Goal: Information Seeking & Learning: Learn about a topic

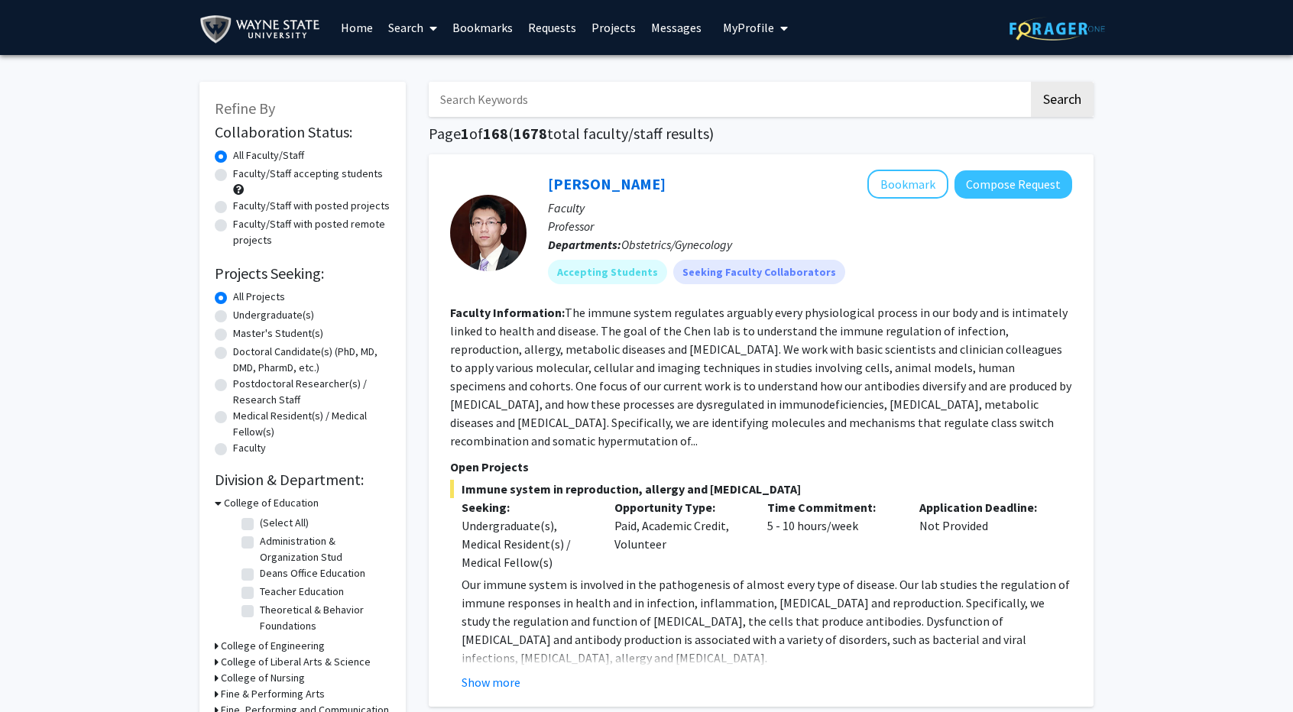
click at [233, 175] on label "Faculty/Staff accepting students" at bounding box center [308, 174] width 150 height 16
click at [233, 175] on input "Faculty/Staff accepting students" at bounding box center [238, 171] width 10 height 10
radio input "true"
click at [233, 209] on label "Faculty/Staff with posted projects" at bounding box center [311, 206] width 157 height 16
click at [233, 208] on input "Faculty/Staff with posted projects" at bounding box center [238, 203] width 10 height 10
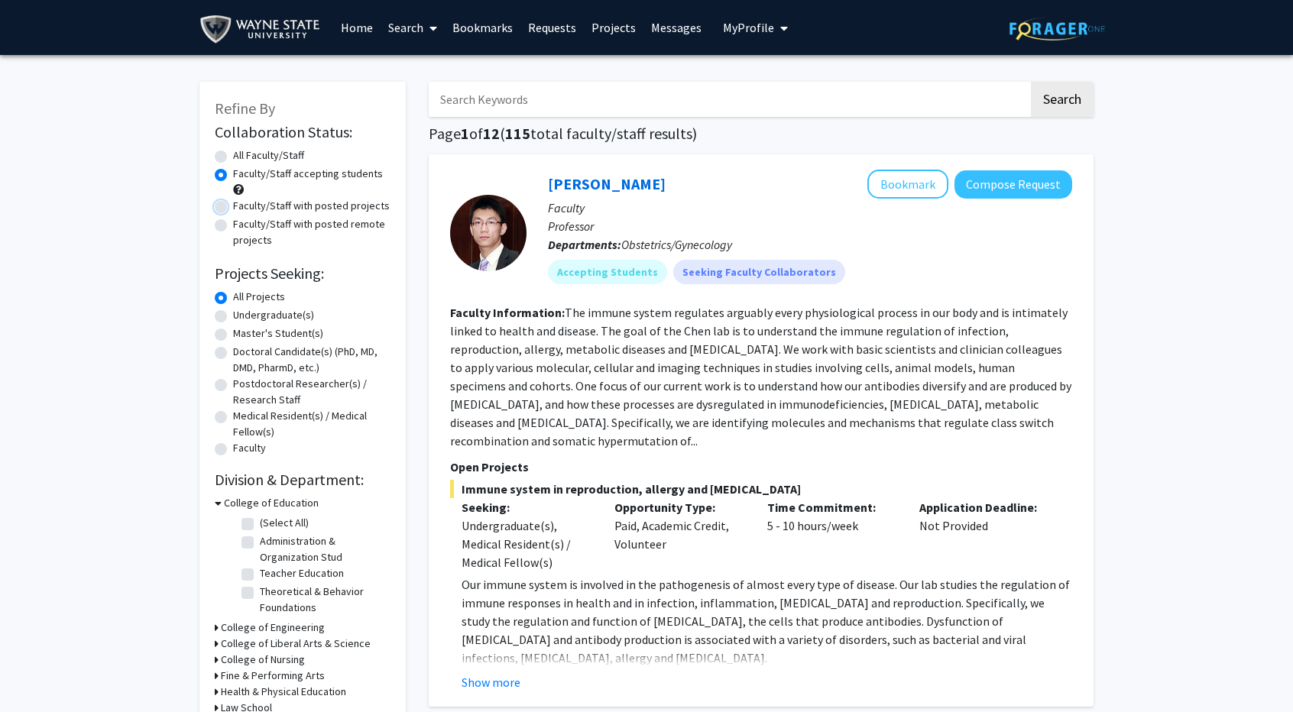
radio input "true"
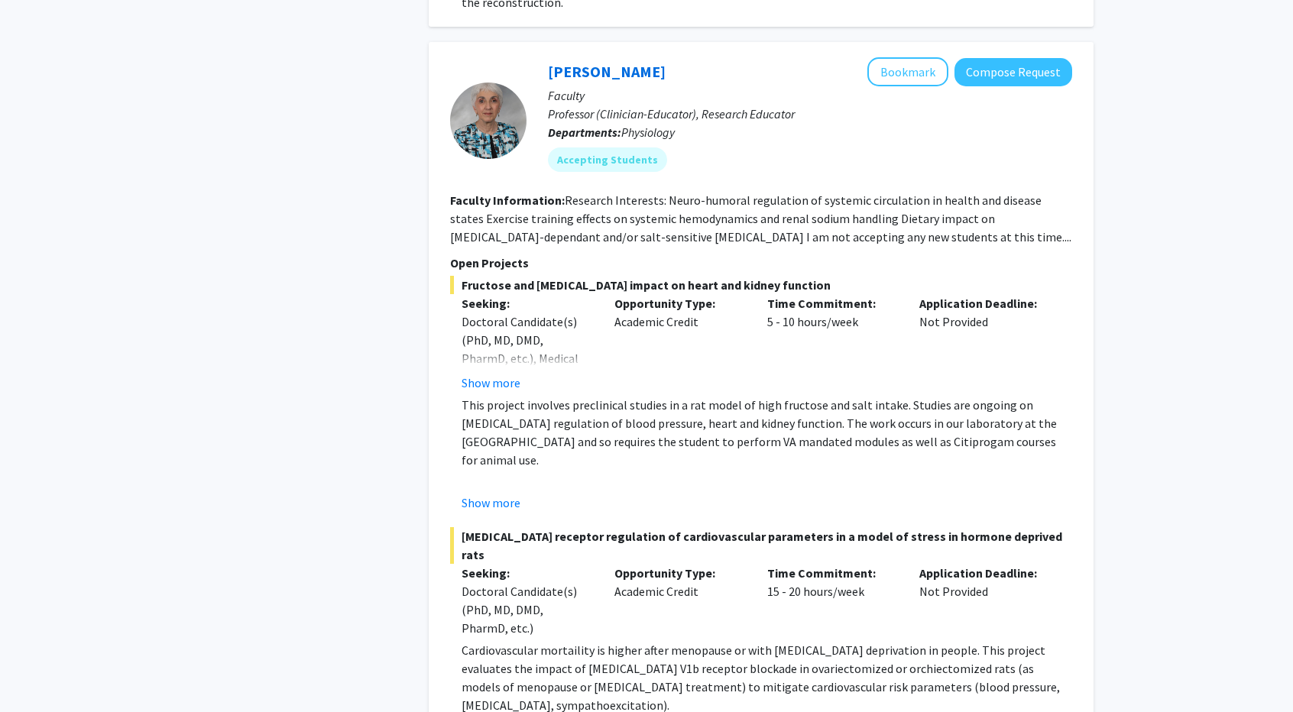
scroll to position [1207, 0]
click at [478, 373] on button "Show more" at bounding box center [491, 382] width 59 height 18
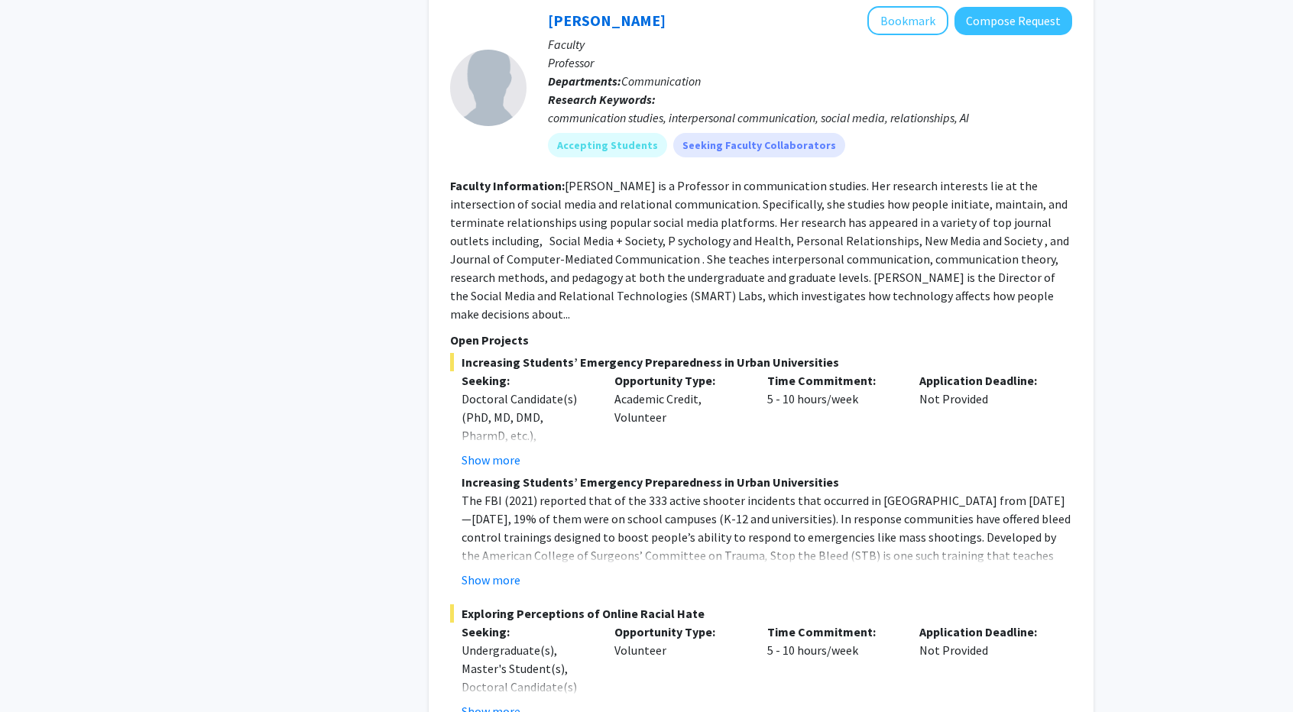
scroll to position [6963, 0]
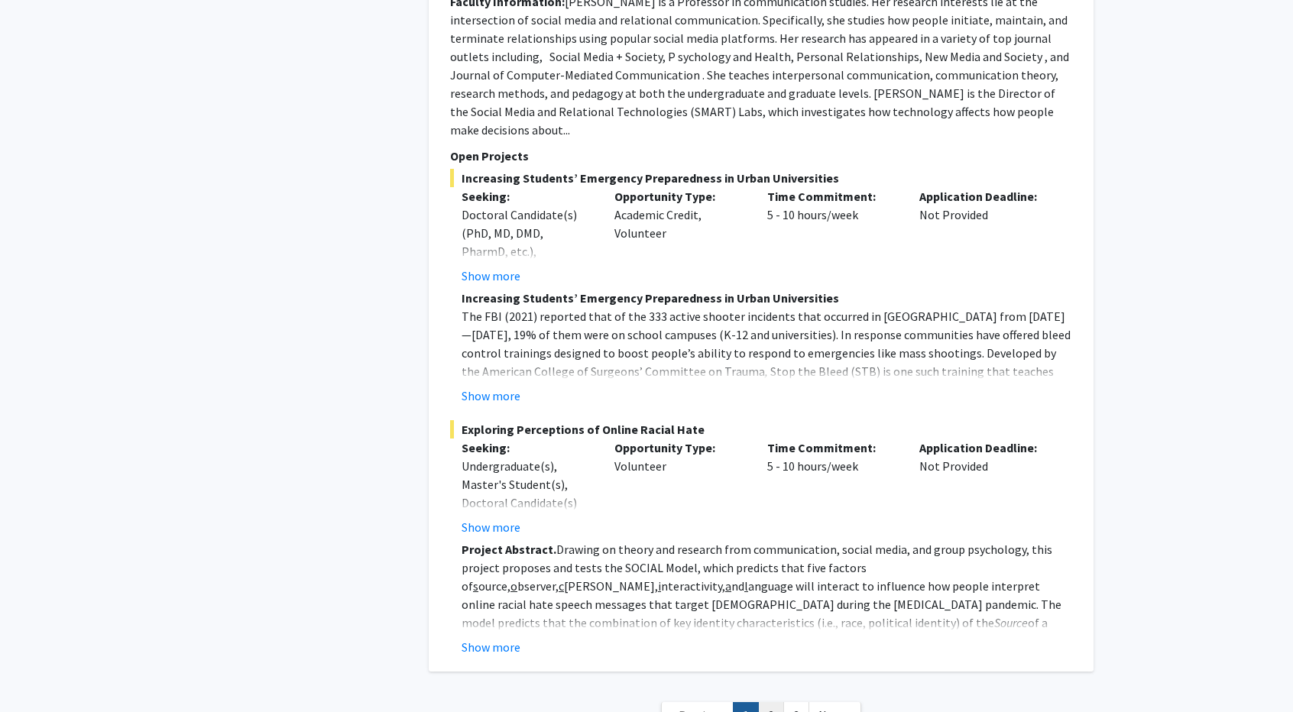
click at [777, 703] on link "2" at bounding box center [771, 716] width 26 height 27
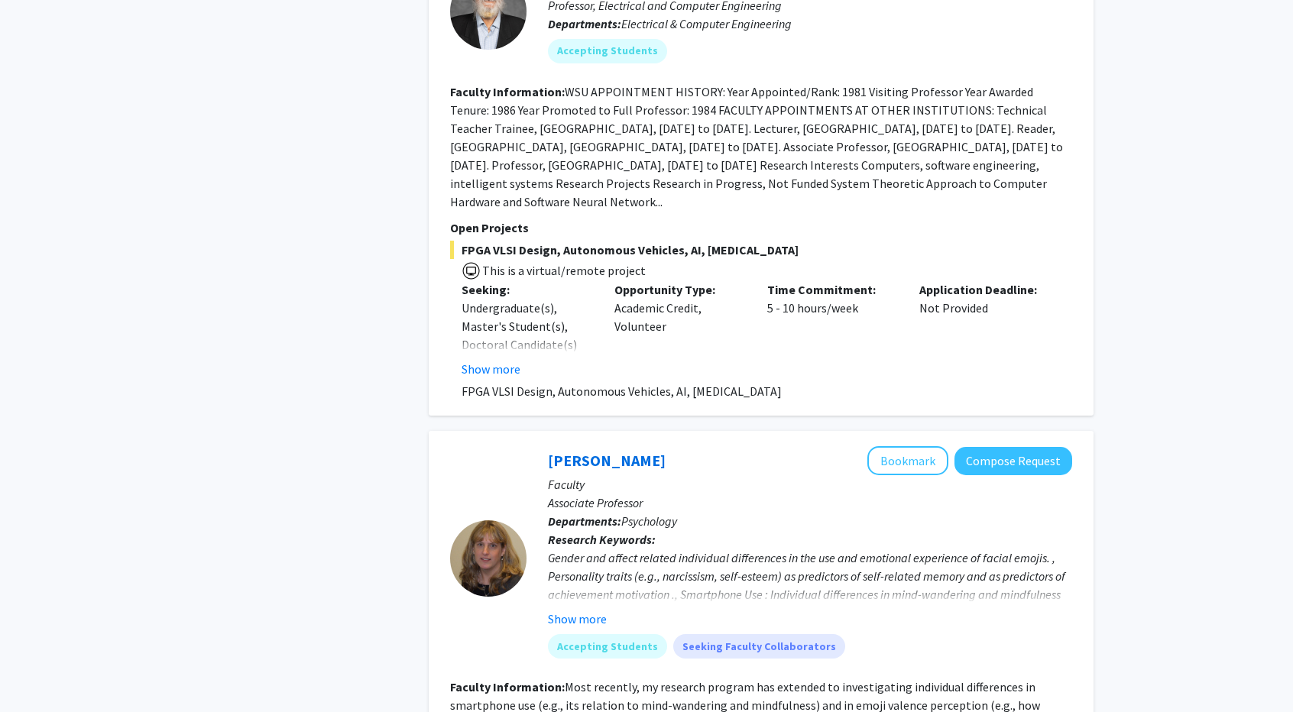
scroll to position [4980, 0]
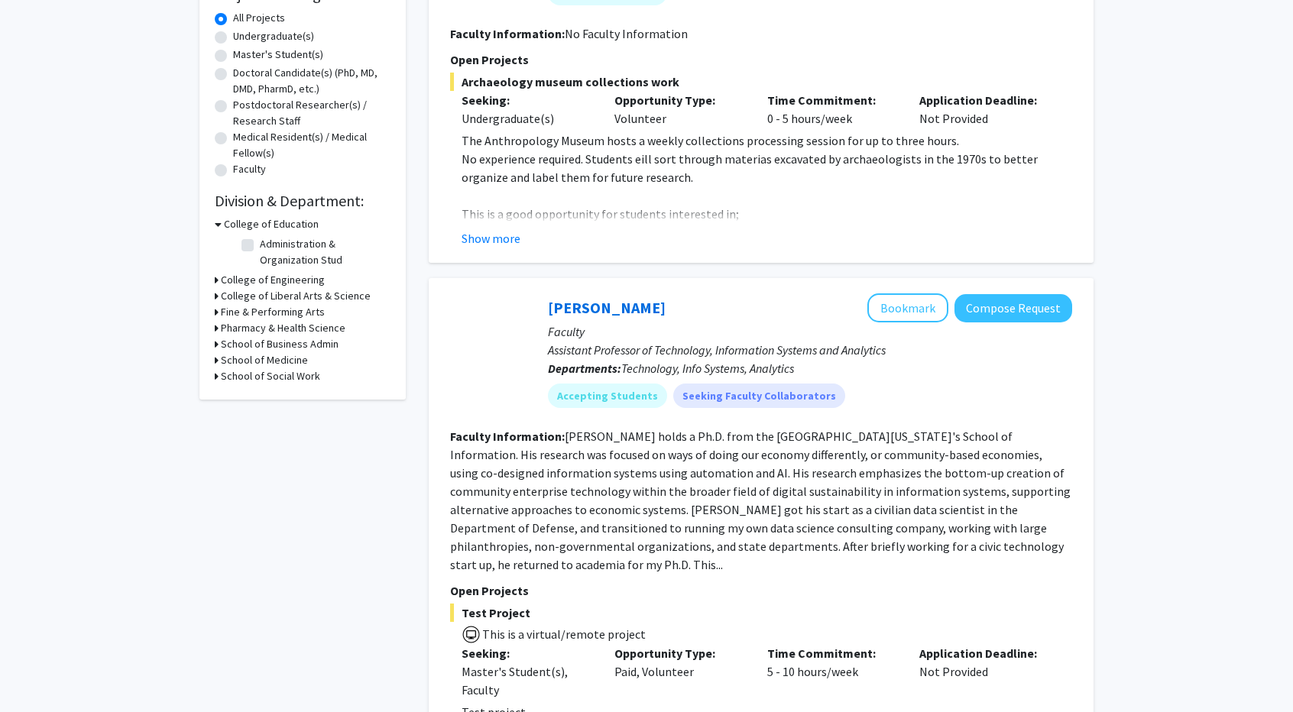
scroll to position [454, 0]
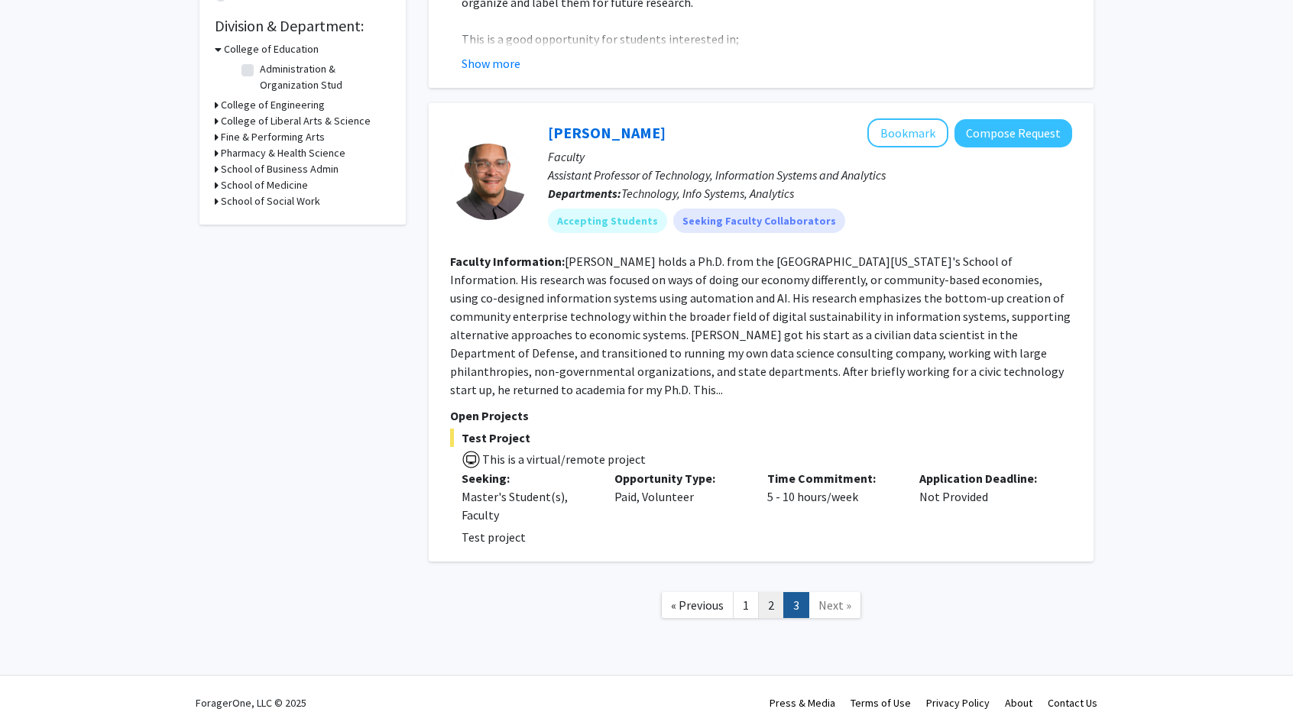
click at [765, 592] on link "2" at bounding box center [771, 605] width 26 height 27
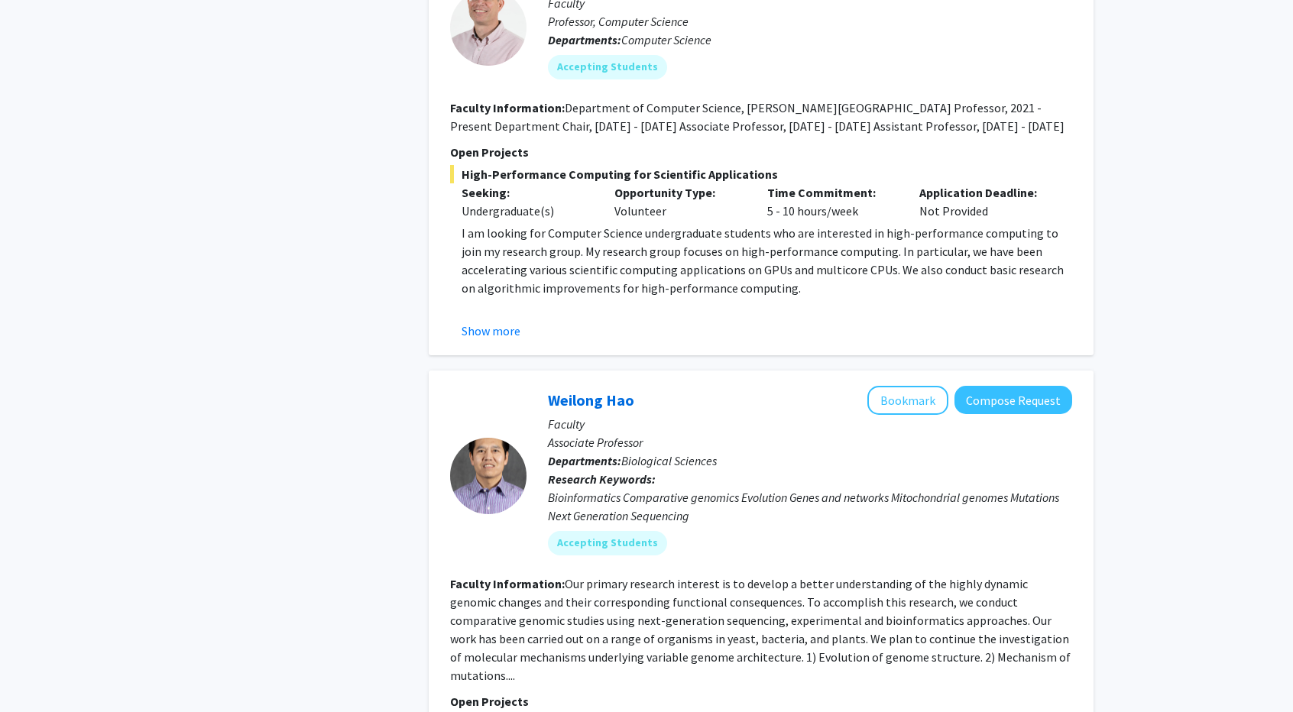
scroll to position [3088, 0]
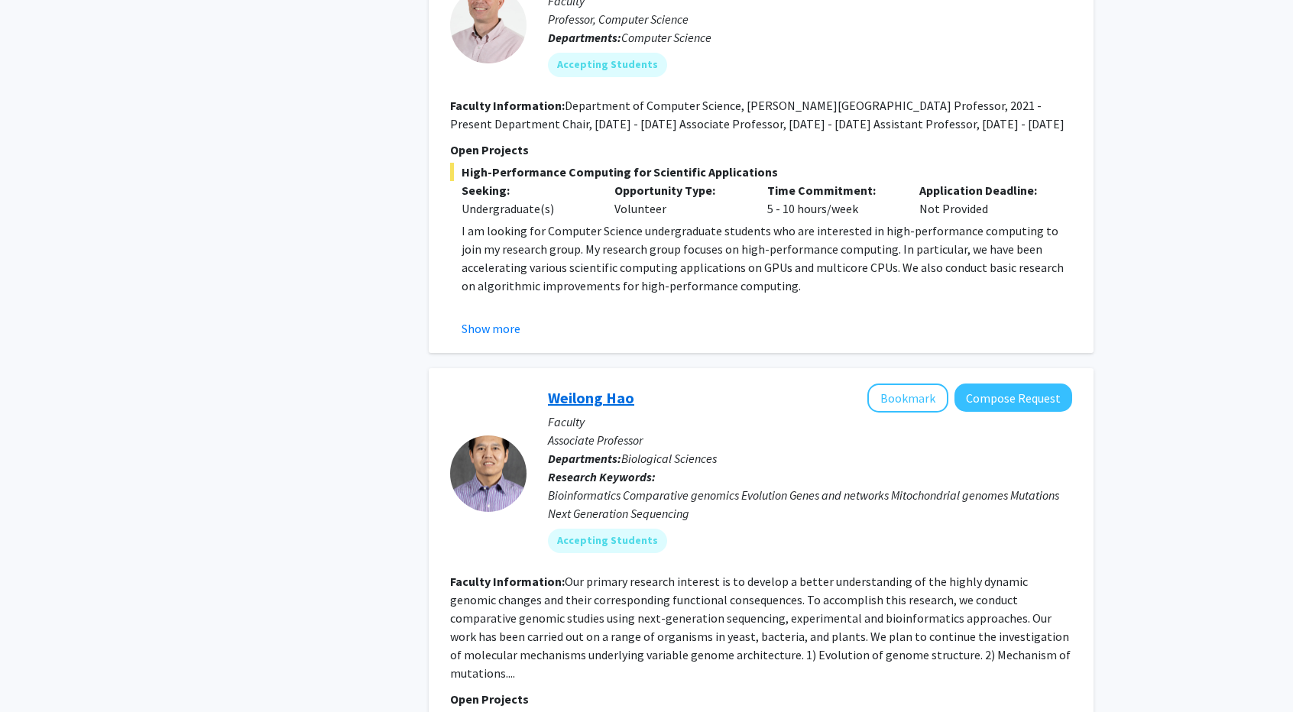
click at [577, 388] on link "Weilong Hao" at bounding box center [591, 397] width 86 height 19
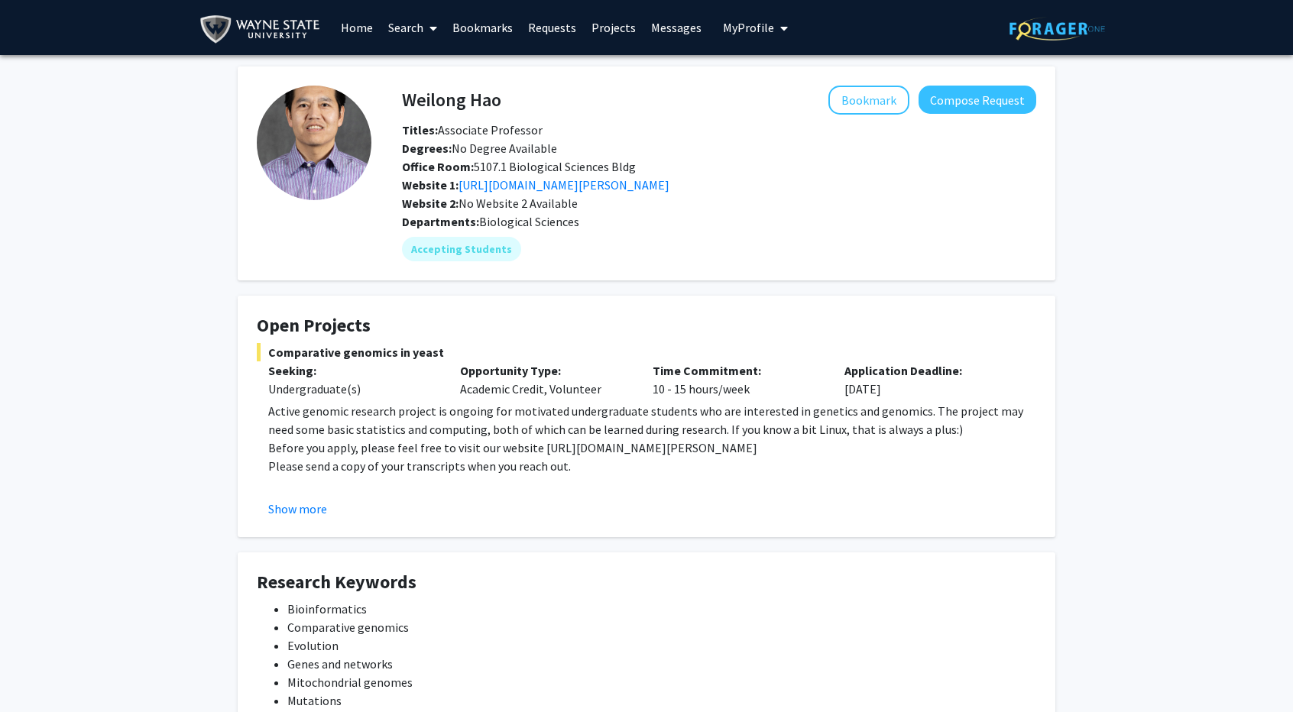
click at [261, 531] on fg-card "Open Projects Comparative genomics in yeast Seeking: Undergraduate(s) Opportuni…" at bounding box center [647, 417] width 818 height 242
click at [276, 517] on button "Show more" at bounding box center [297, 509] width 59 height 18
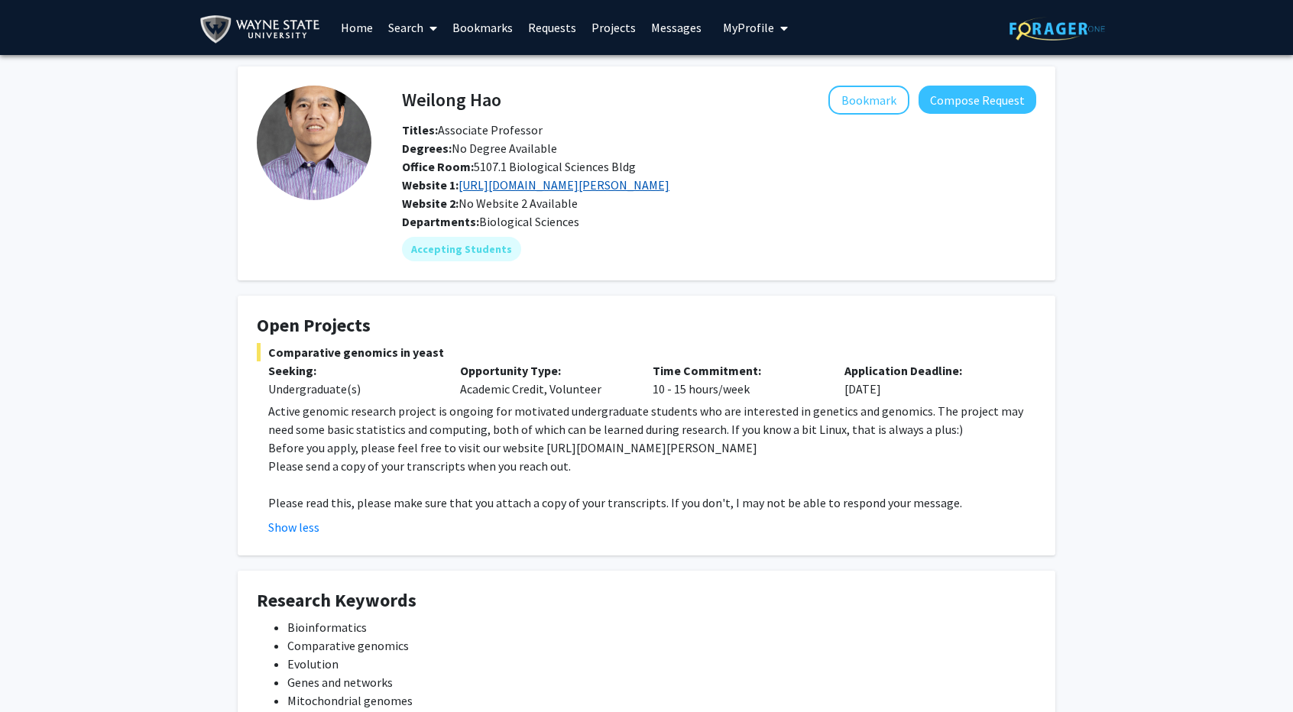
click at [515, 188] on link "[URL][DOMAIN_NAME][PERSON_NAME]" at bounding box center [564, 184] width 211 height 15
